Goal: Task Accomplishment & Management: Use online tool/utility

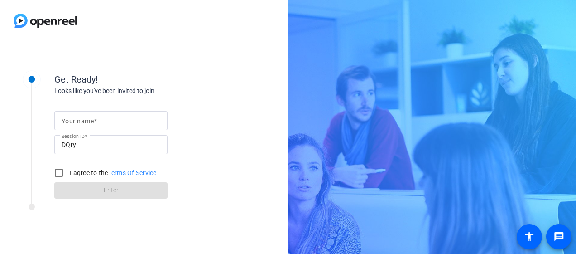
click at [140, 116] on input "Your name" at bounding box center [111, 120] width 99 height 11
type input "[PERSON_NAME]"
click at [68, 174] on div at bounding box center [59, 173] width 18 height 18
click at [62, 172] on input "I agree to the Terms Of Service" at bounding box center [59, 173] width 18 height 18
checkbox input "true"
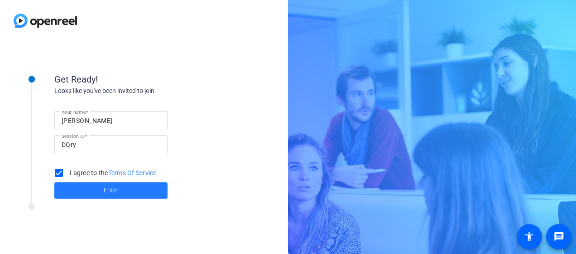
click at [112, 192] on span "Enter" at bounding box center [111, 190] width 15 height 10
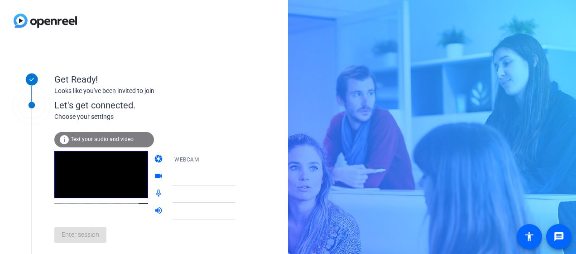
click at [91, 138] on span "Test your audio and video" at bounding box center [102, 139] width 63 height 6
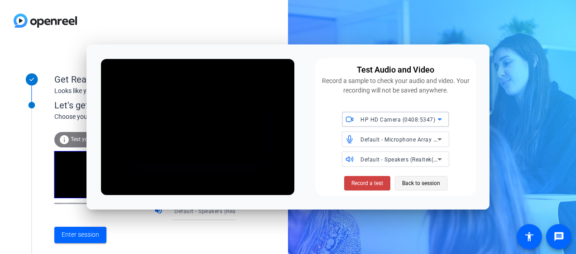
click at [423, 186] on span "Back to session" at bounding box center [421, 182] width 38 height 17
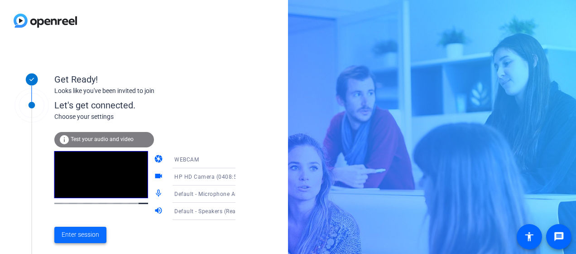
click at [63, 231] on span "Enter session" at bounding box center [81, 235] width 38 height 10
